Goal: Task Accomplishment & Management: Manage account settings

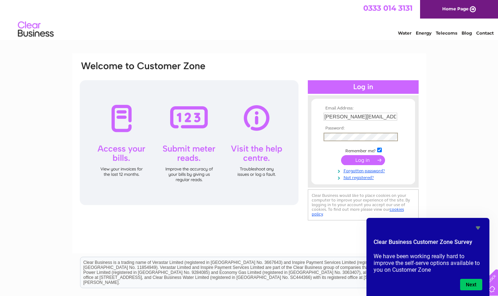
click at [341, 155] on input "submit" at bounding box center [363, 160] width 44 height 10
click at [363, 161] on input "submit" at bounding box center [363, 160] width 44 height 10
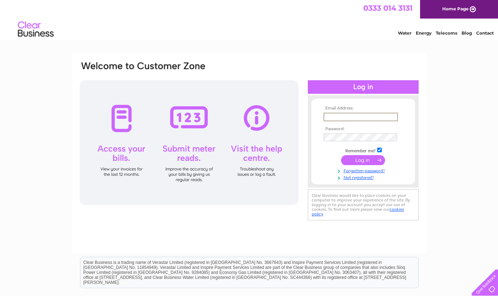
type input "[PERSON_NAME][EMAIL_ADDRESS][DOMAIN_NAME]"
